Goal: Task Accomplishment & Management: Use online tool/utility

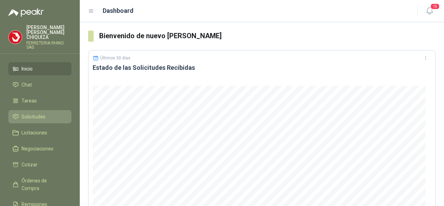
click at [35, 113] on span "Solicitudes" at bounding box center [33, 117] width 24 height 8
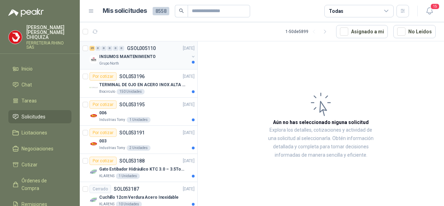
click at [144, 50] on p "GSOL005110" at bounding box center [141, 48] width 29 height 5
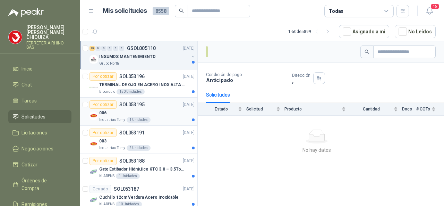
click at [132, 104] on p "SOL053195" at bounding box center [131, 104] width 25 height 5
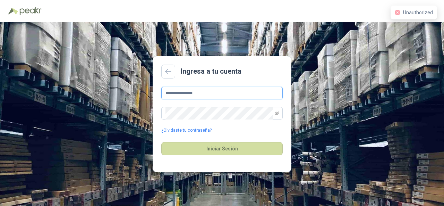
click at [212, 94] on input "**********" at bounding box center [221, 93] width 121 height 12
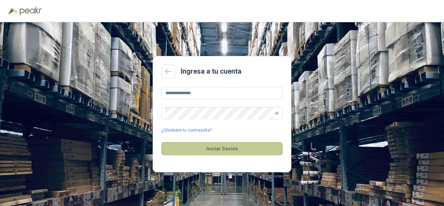
click at [213, 147] on button "Iniciar Sesión" at bounding box center [221, 148] width 121 height 13
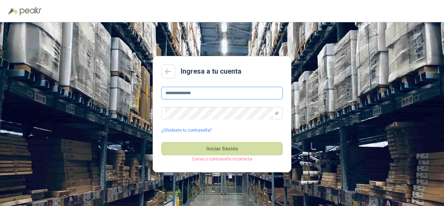
click at [208, 93] on input "**********" at bounding box center [221, 93] width 121 height 12
type input "*"
type input "**********"
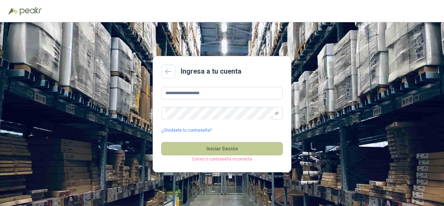
click at [219, 149] on button "Iniciar Sesión" at bounding box center [221, 148] width 121 height 13
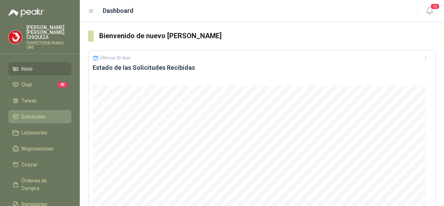
click at [26, 114] on span "Solicitudes" at bounding box center [33, 117] width 24 height 8
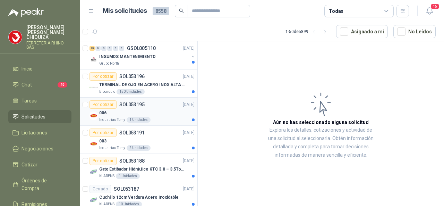
click at [130, 103] on p "SOL053195" at bounding box center [131, 104] width 25 height 5
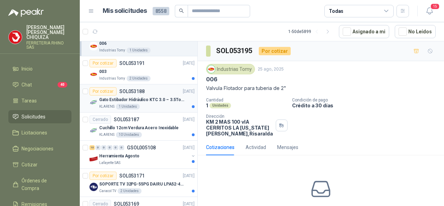
click at [133, 89] on p "SOL053188" at bounding box center [131, 91] width 25 height 5
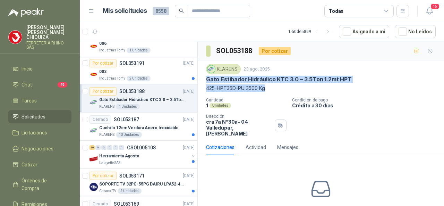
drag, startPoint x: 204, startPoint y: 77, endPoint x: 351, endPoint y: 86, distance: 147.3
click at [351, 86] on div "KLARENS 23 ago, 2025 Gato Estibador Hidráulico KTC 3.0 – 3.5Ton 1.2mt HPT 425-H…" at bounding box center [321, 100] width 246 height 78
copy div "Gato Estibador Hidráulico KTC 3.0 – 3.5Ton 1.2mt HPT 425-HPT35D-PU 3500 Kg"
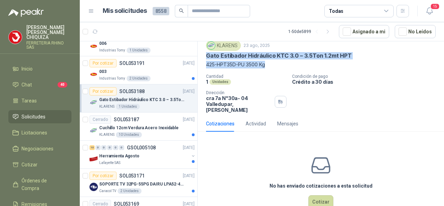
scroll to position [35, 0]
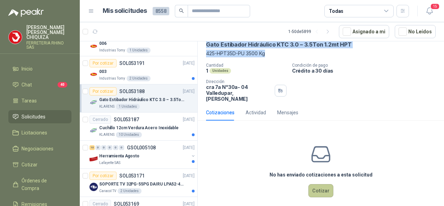
click at [324, 188] on button "Cotizar" at bounding box center [320, 190] width 25 height 13
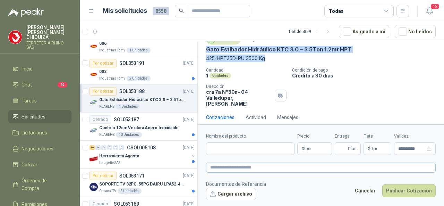
scroll to position [30, 0]
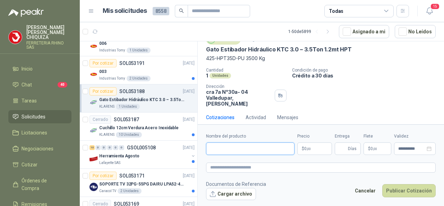
click at [217, 149] on input "Nombre del producto" at bounding box center [250, 148] width 88 height 12
paste input "**********"
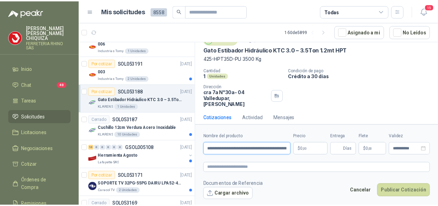
scroll to position [0, 69]
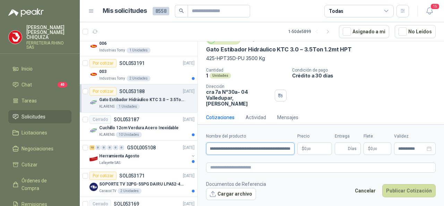
type input "**********"
click at [318, 149] on p "$ 0 ,00" at bounding box center [314, 148] width 35 height 12
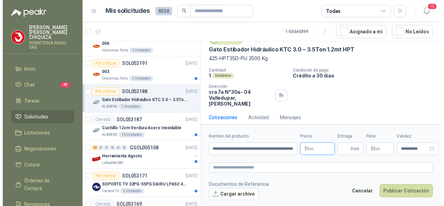
scroll to position [0, 0]
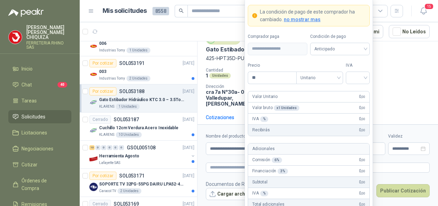
type input "*"
click at [367, 77] on div at bounding box center [358, 77] width 24 height 12
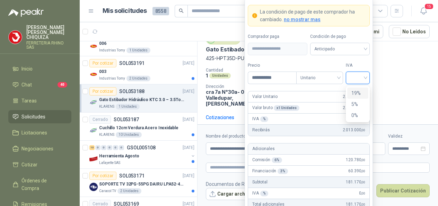
click at [361, 94] on div "19%" at bounding box center [358, 93] width 13 height 8
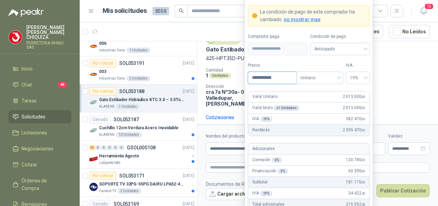
click at [282, 81] on input "**********" at bounding box center [272, 78] width 48 height 12
click at [364, 76] on span "19%" at bounding box center [358, 77] width 16 height 10
type input "**********"
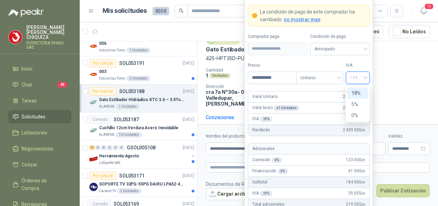
click at [387, 90] on div "Cantidad 1 Unidades Condición de pago Crédito a 30 días Dirección cra 7a N°30a-…" at bounding box center [318, 87] width 224 height 39
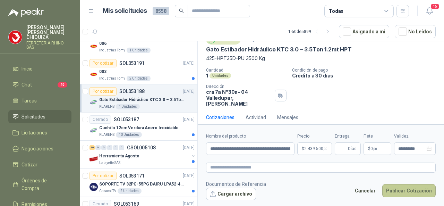
click at [404, 191] on button "Publicar Cotización" at bounding box center [408, 190] width 53 height 13
type input "*"
click at [397, 192] on button "Publicar Cotización" at bounding box center [408, 190] width 53 height 13
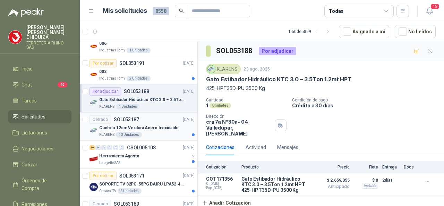
click at [130, 118] on p "SOL053187" at bounding box center [126, 119] width 25 height 5
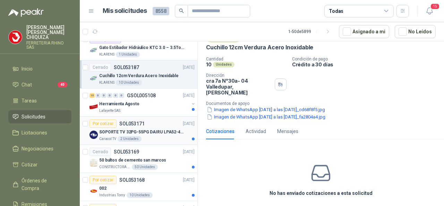
scroll to position [139, 0]
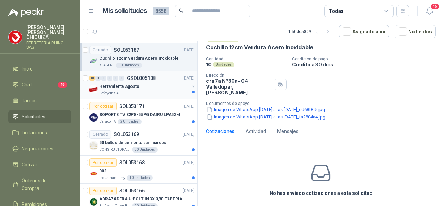
click at [146, 77] on p "GSOL005108" at bounding box center [141, 78] width 29 height 5
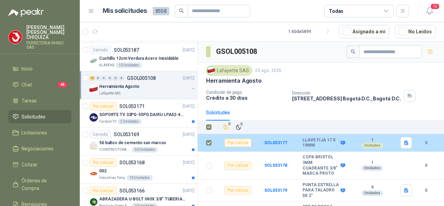
click at [239, 143] on div "Por cotizar" at bounding box center [237, 142] width 27 height 8
click at [277, 143] on b "SOL053177" at bounding box center [275, 142] width 23 height 5
